Goal: Information Seeking & Learning: Find specific fact

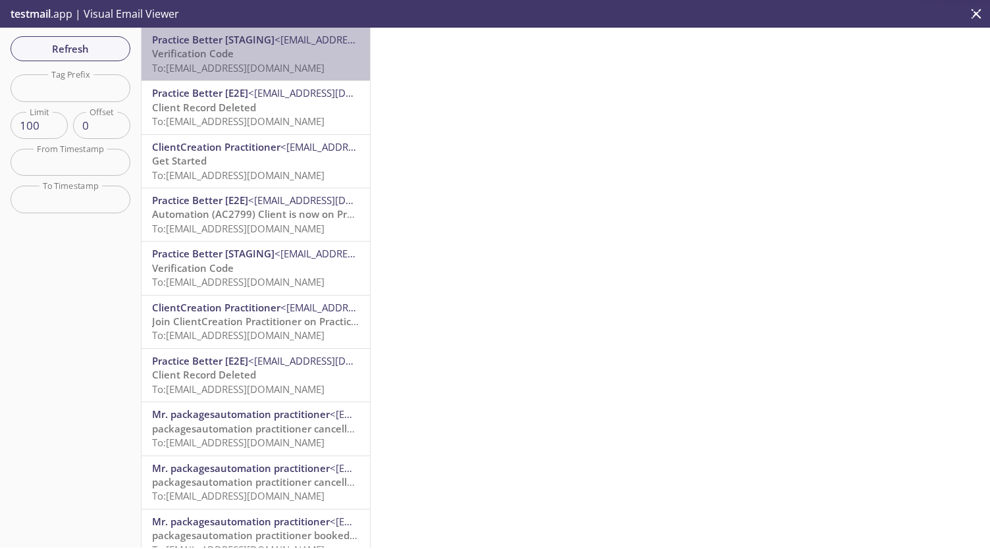
click at [256, 65] on span "To: [EMAIL_ADDRESS][DOMAIN_NAME]" at bounding box center [238, 67] width 173 height 13
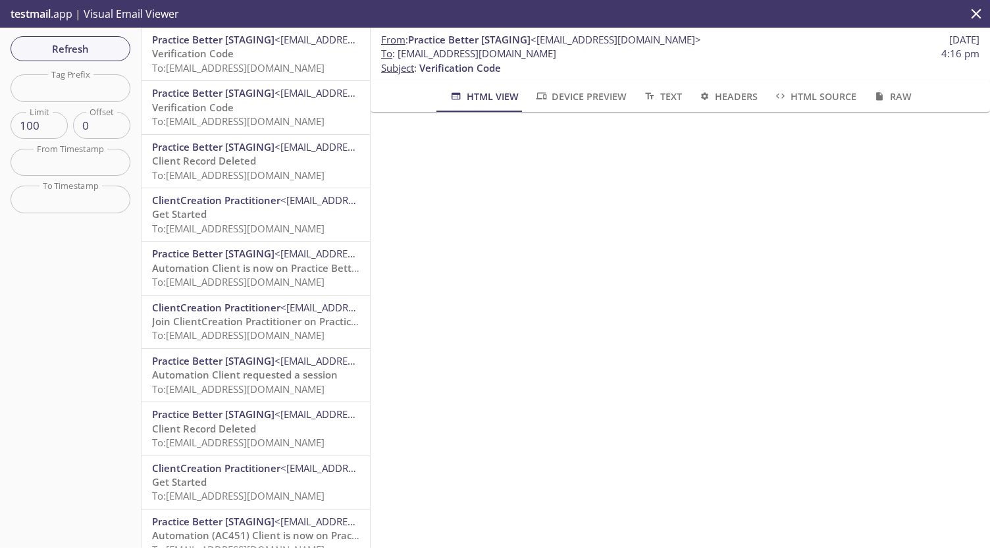
click at [90, 33] on div "Refresh Filters Tag Prefix Tag Prefix Limit 100 Limit Offset 0 Offset From Time…" at bounding box center [71, 288] width 142 height 520
click at [95, 68] on div "Refresh Filters Tag Prefix Tag Prefix Limit 100 Limit Offset 0 Offset From Time…" at bounding box center [71, 288] width 142 height 520
click at [99, 56] on span "Refresh" at bounding box center [70, 48] width 99 height 17
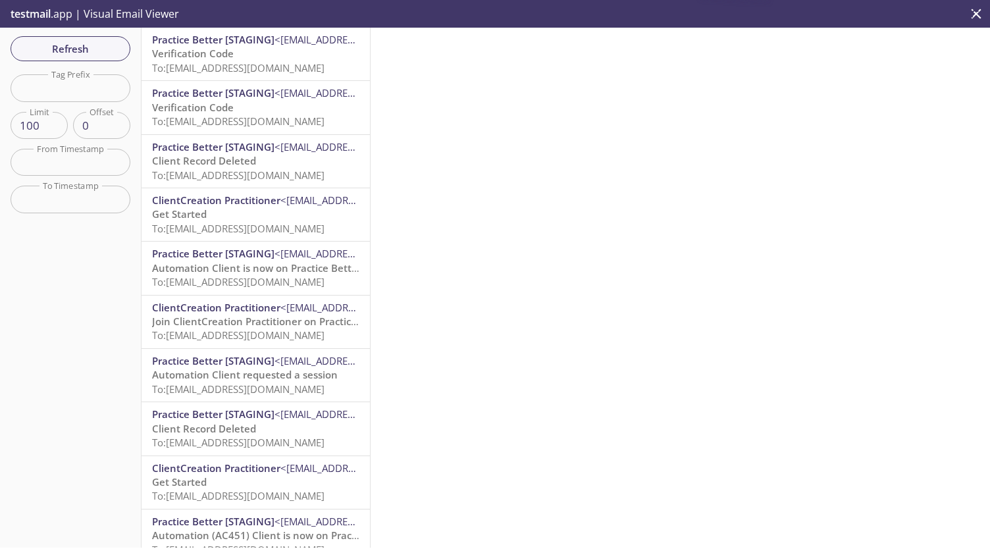
click at [230, 67] on span "To: [EMAIL_ADDRESS][DOMAIN_NAME]" at bounding box center [238, 67] width 173 height 13
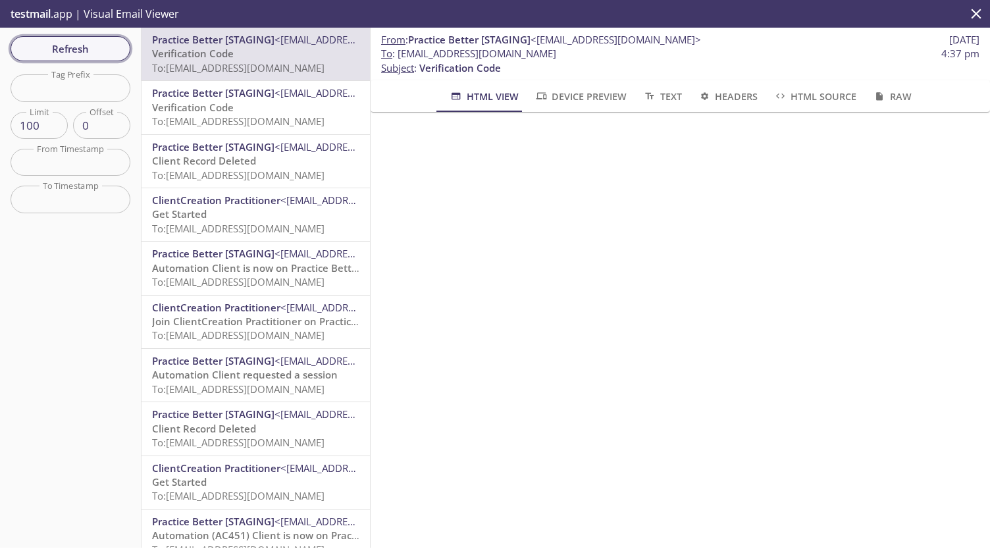
click at [75, 56] on span "Refresh" at bounding box center [70, 48] width 99 height 17
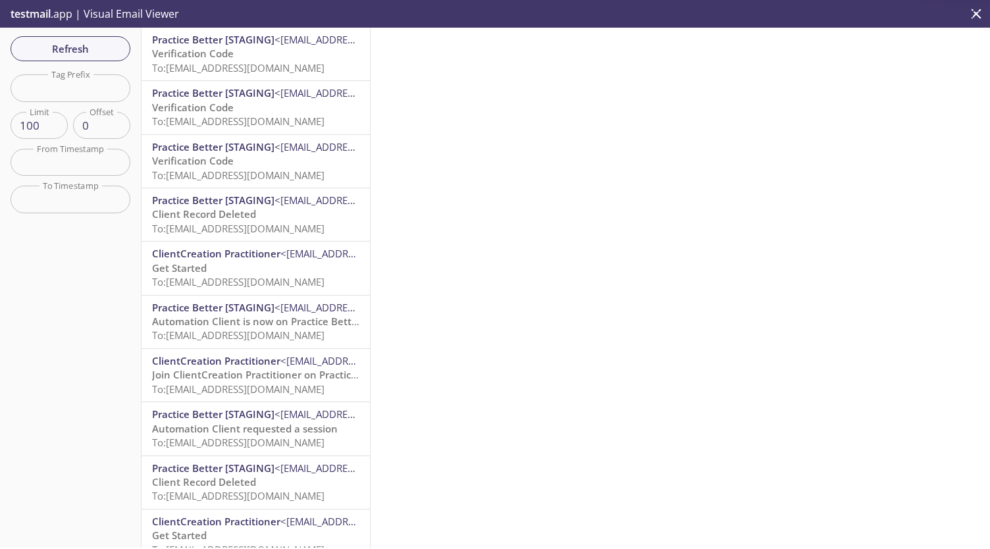
click at [264, 63] on span "To: [EMAIL_ADDRESS][DOMAIN_NAME]" at bounding box center [238, 67] width 173 height 13
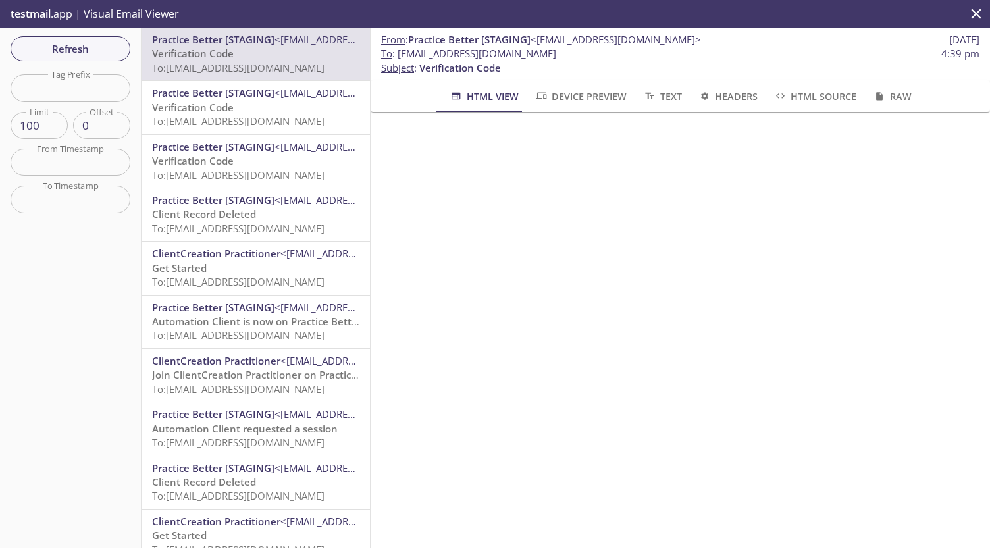
drag, startPoint x: 397, startPoint y: 51, endPoint x: 678, endPoint y: 59, distance: 281.3
click at [678, 59] on span "To : [EMAIL_ADDRESS][DOMAIN_NAME] 4:39 pm" at bounding box center [680, 54] width 599 height 14
copy span "[EMAIL_ADDRESS][DOMAIN_NAME]"
click at [82, 41] on span "Refresh" at bounding box center [70, 48] width 99 height 17
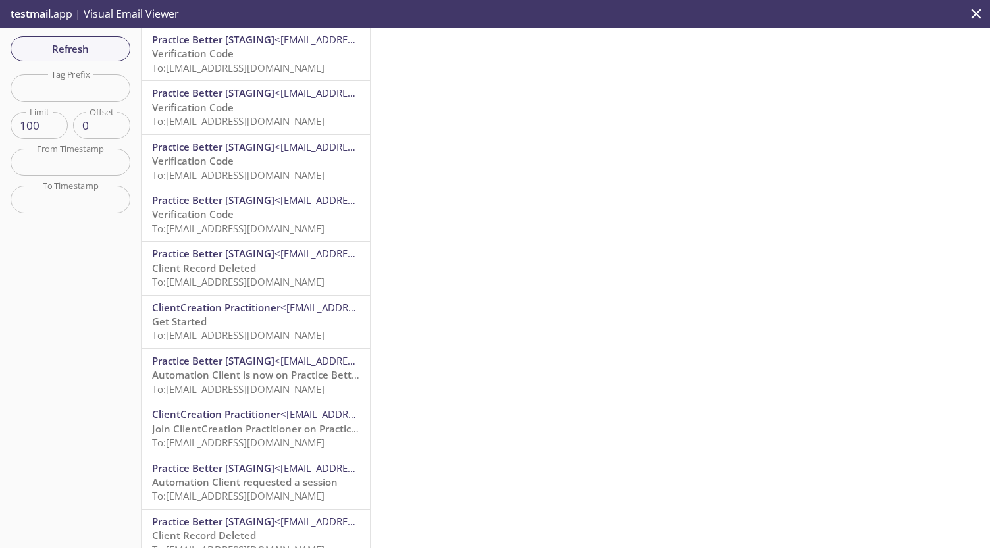
click at [82, 61] on div "Refresh Filters Tag Prefix Tag Prefix Limit 100 Limit Offset 0 Offset From Time…" at bounding box center [71, 288] width 142 height 520
click at [247, 52] on p "Verification Code To: [EMAIL_ADDRESS][DOMAIN_NAME]" at bounding box center [255, 61] width 207 height 28
